Goal: Task Accomplishment & Management: Manage account settings

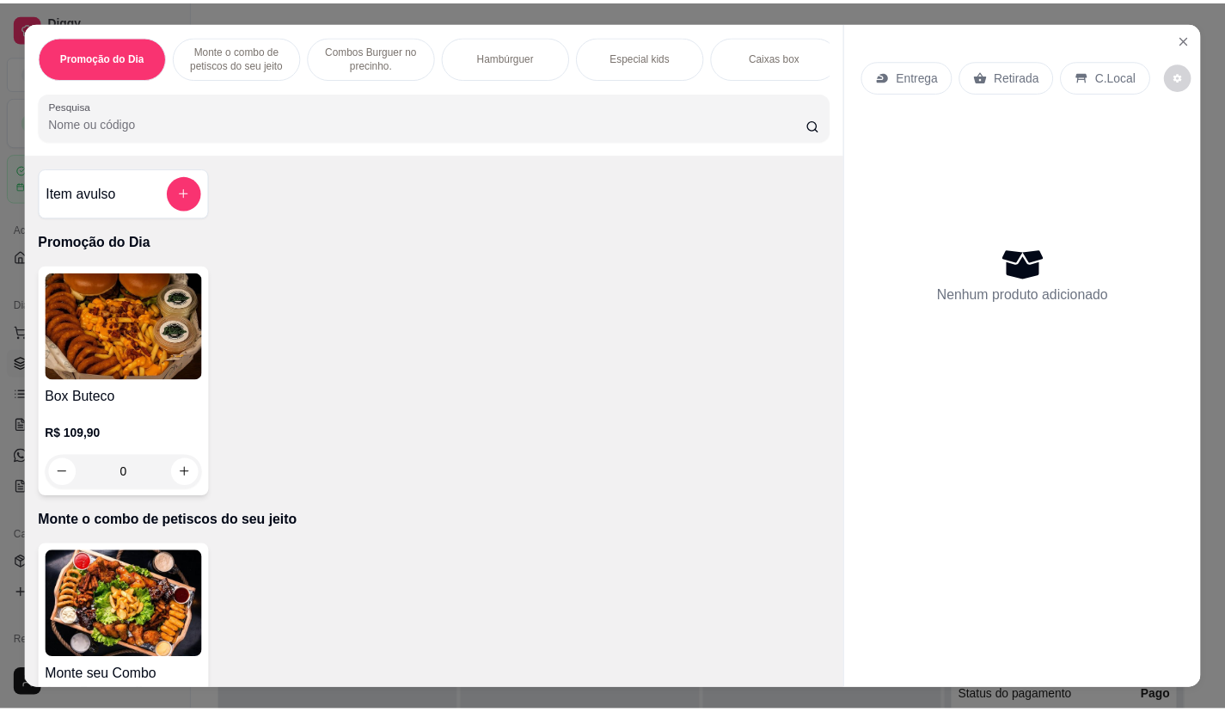
scroll to position [1290, 0]
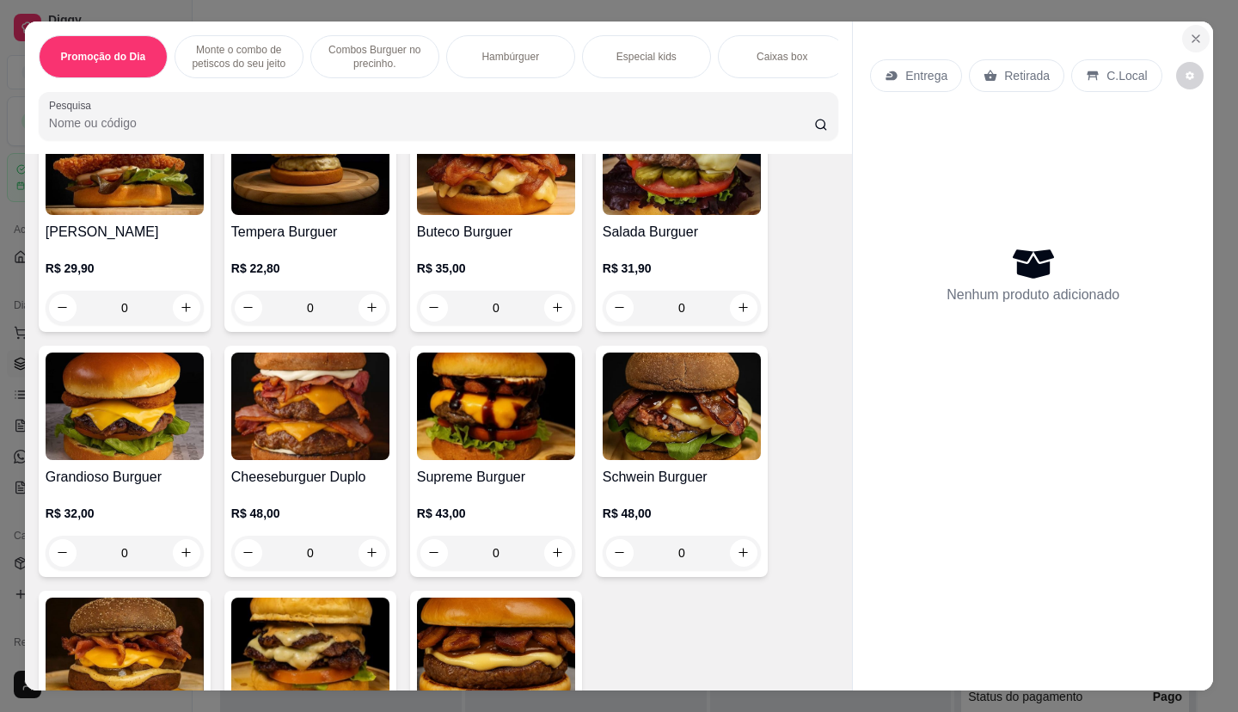
click at [1192, 38] on icon "Close" at bounding box center [1196, 39] width 14 height 14
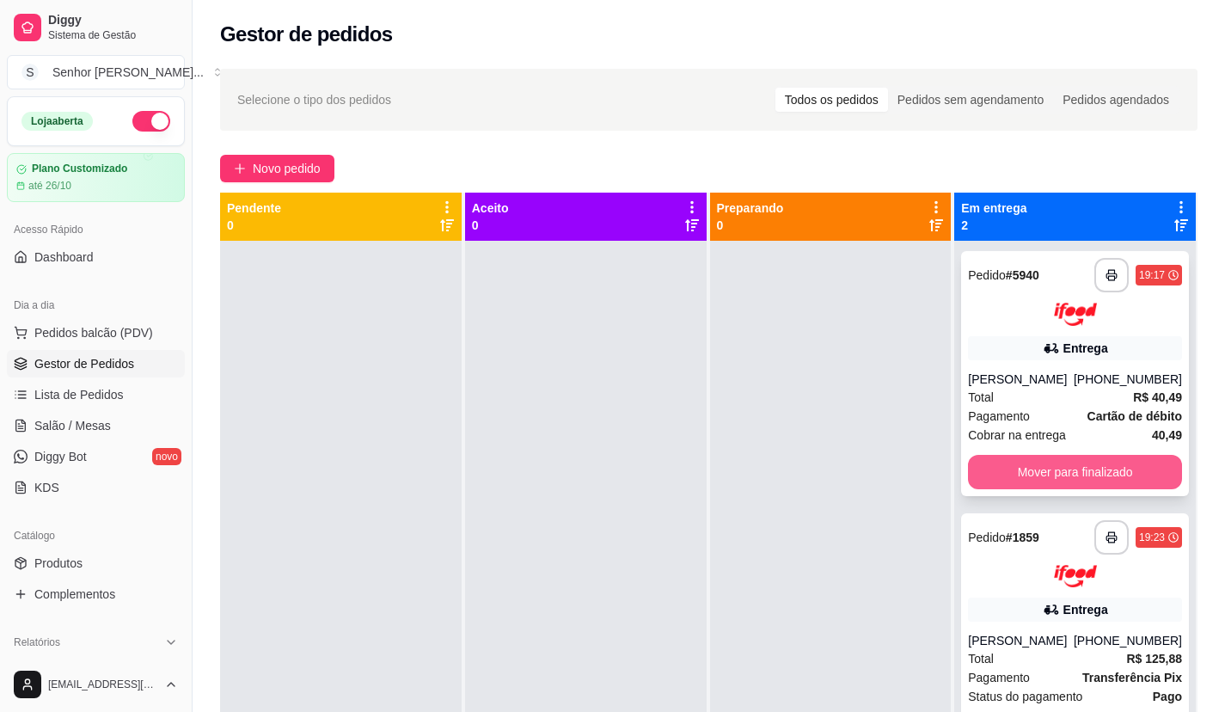
click at [1069, 486] on button "Mover para finalizado" at bounding box center [1075, 472] width 214 height 34
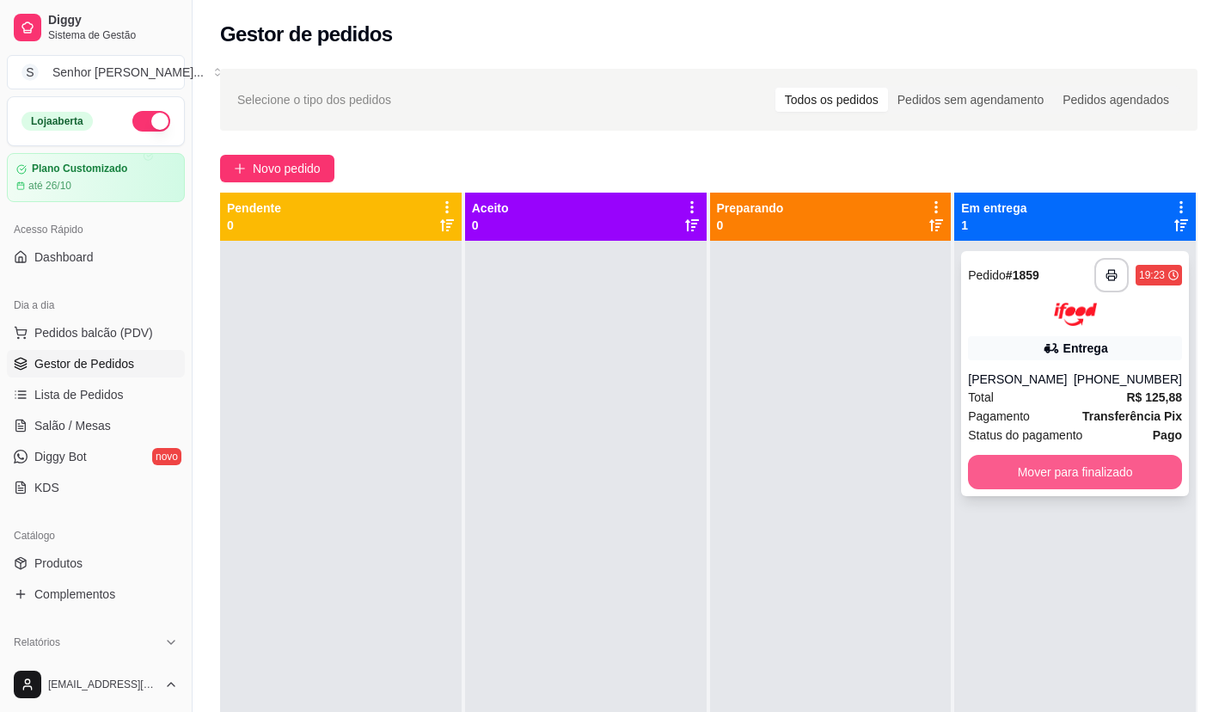
click at [1071, 475] on button "Mover para finalizado" at bounding box center [1075, 472] width 214 height 34
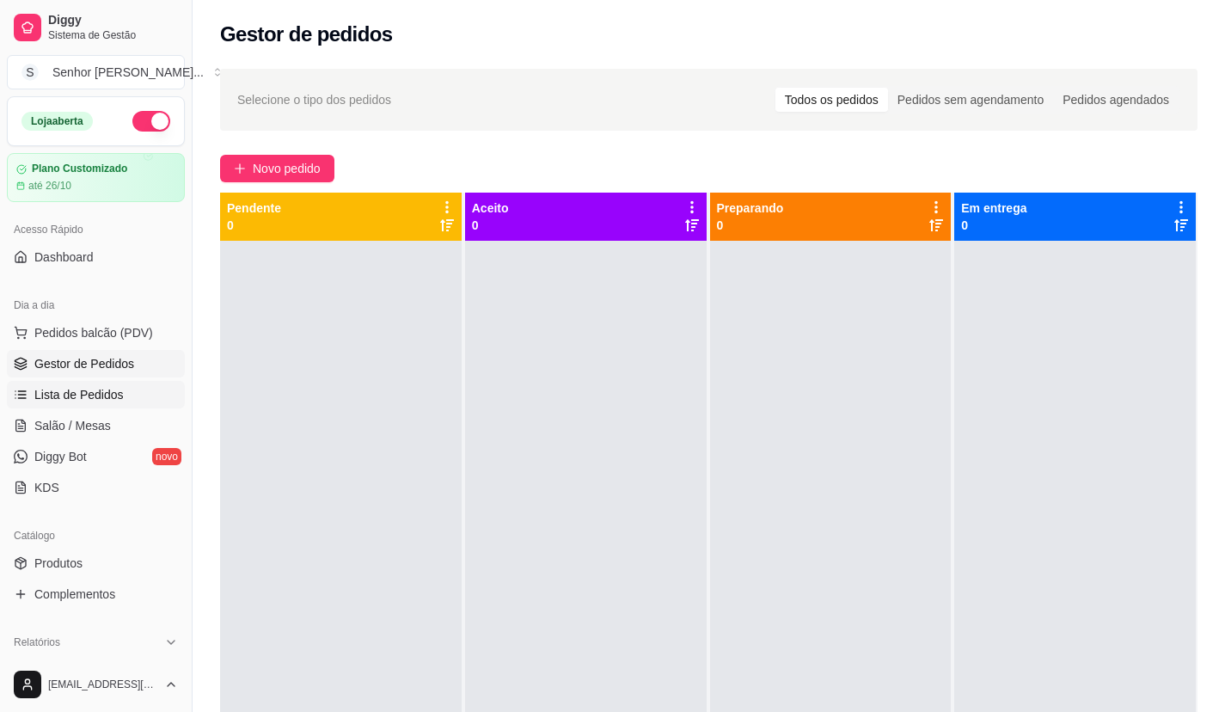
scroll to position [258, 0]
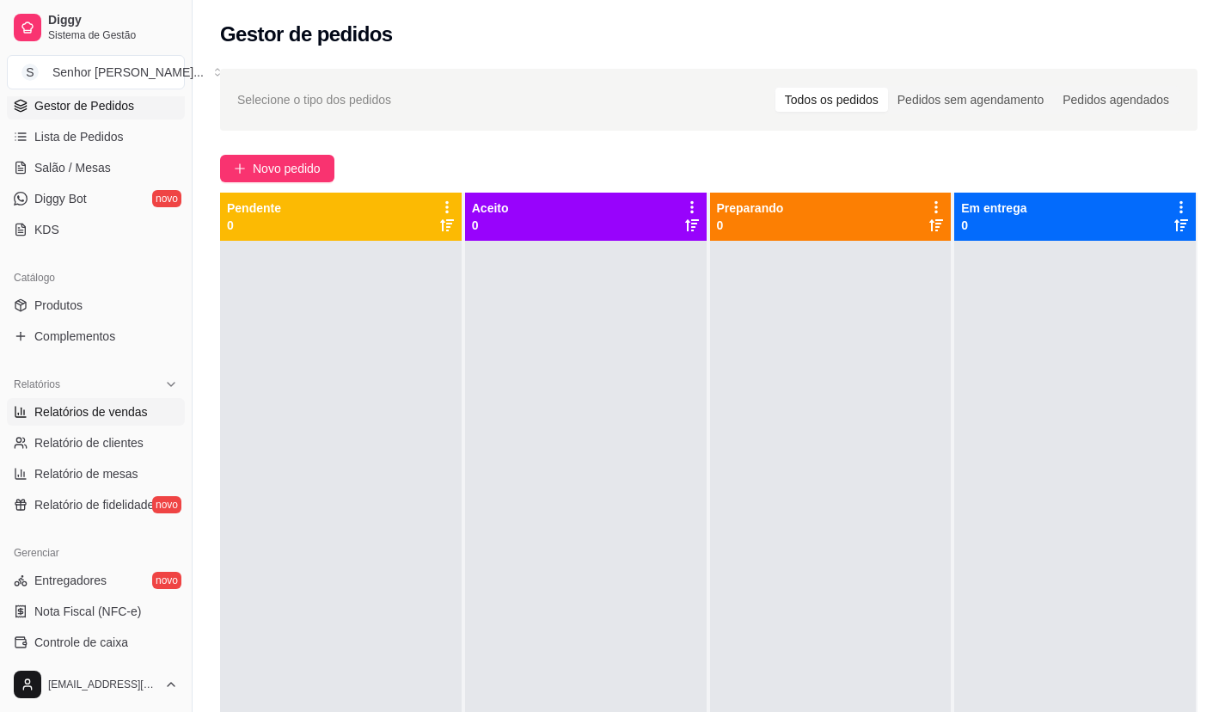
click at [87, 415] on span "Relatórios de vendas" at bounding box center [90, 411] width 113 height 17
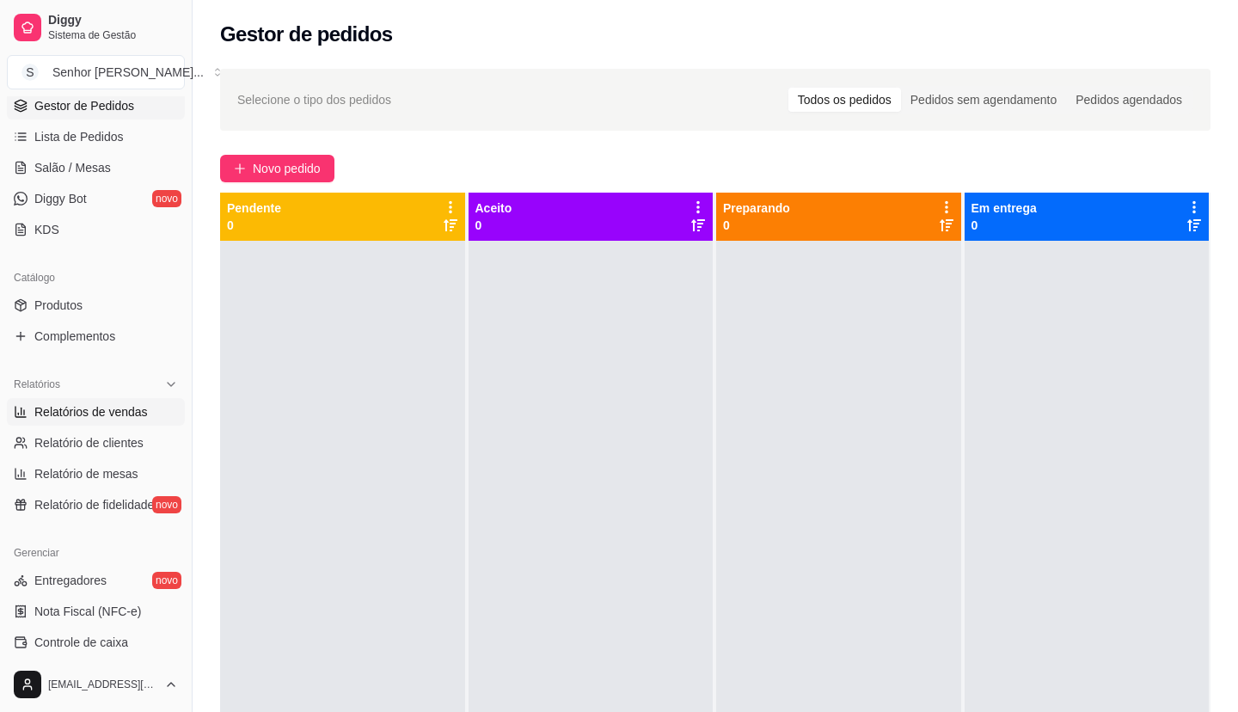
select select "ALL"
select select "0"
